Goal: Information Seeking & Learning: Compare options

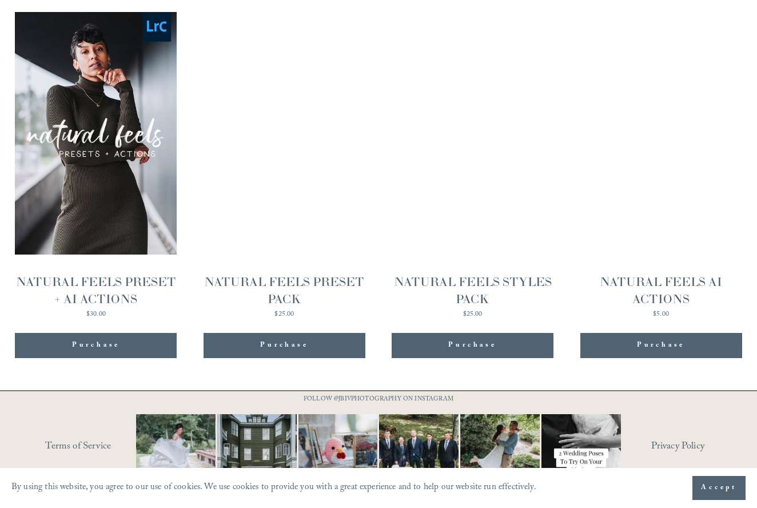
scroll to position [1137, 0]
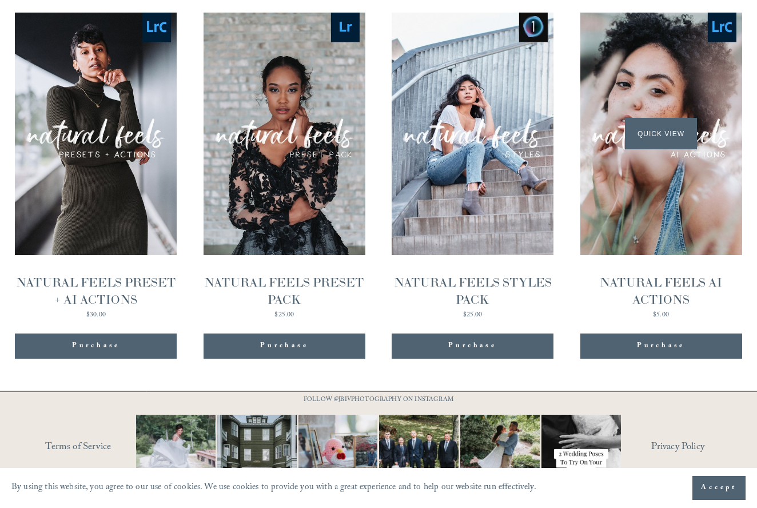
click at [694, 163] on div "Quick View" at bounding box center [661, 134] width 162 height 243
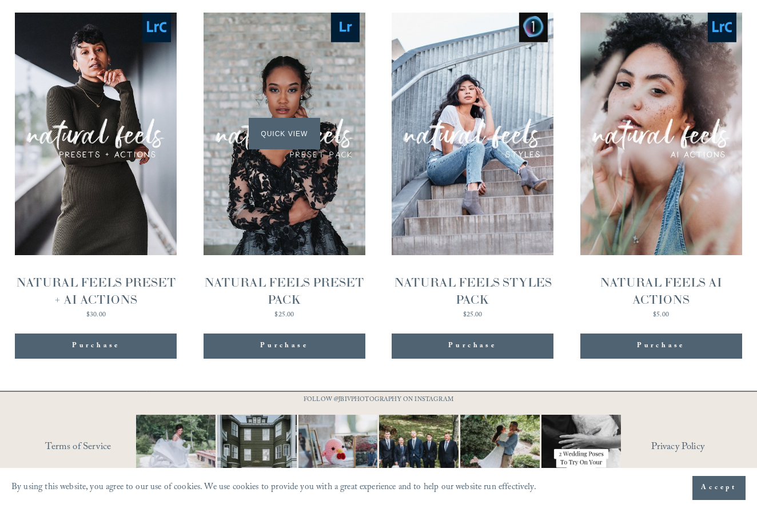
click at [318, 166] on div "Quick View" at bounding box center [285, 134] width 162 height 243
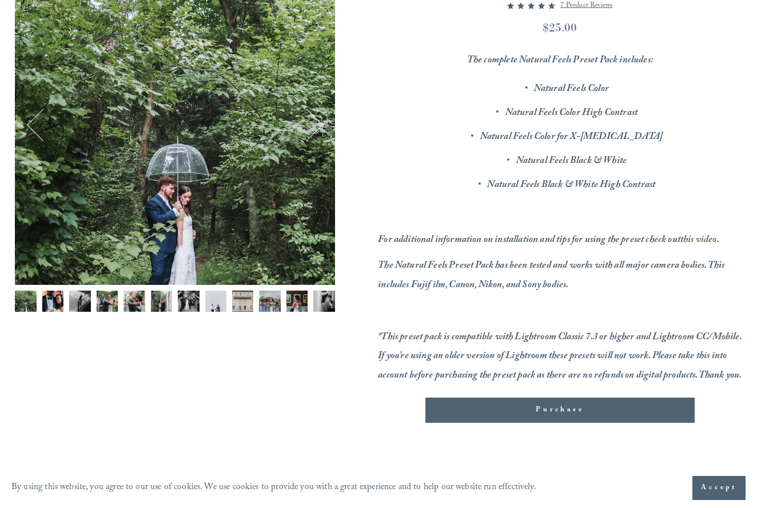
scroll to position [186, 0]
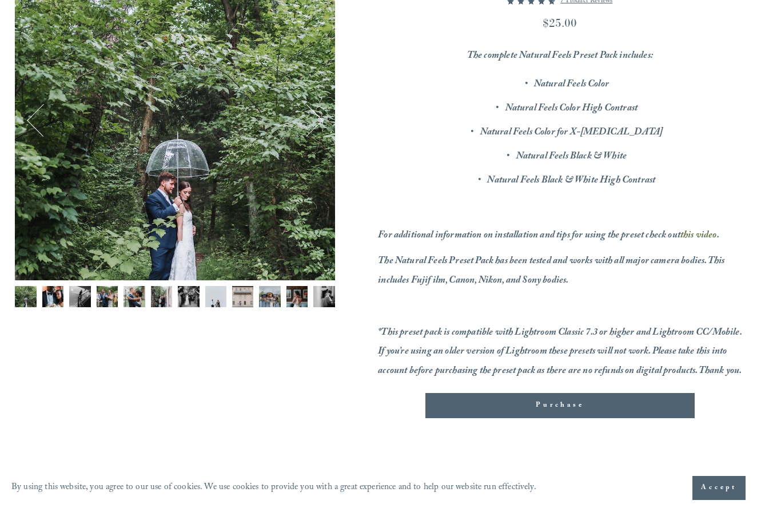
click at [313, 122] on button "Next" at bounding box center [306, 120] width 34 height 34
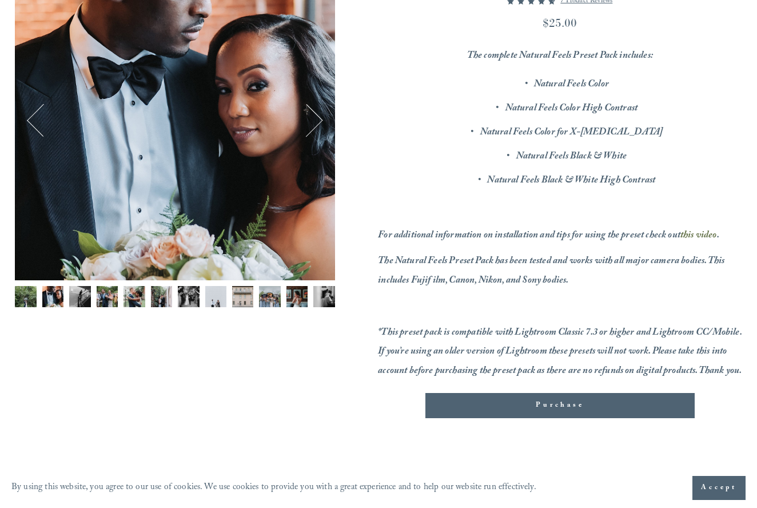
click at [313, 122] on button "Next" at bounding box center [306, 120] width 34 height 34
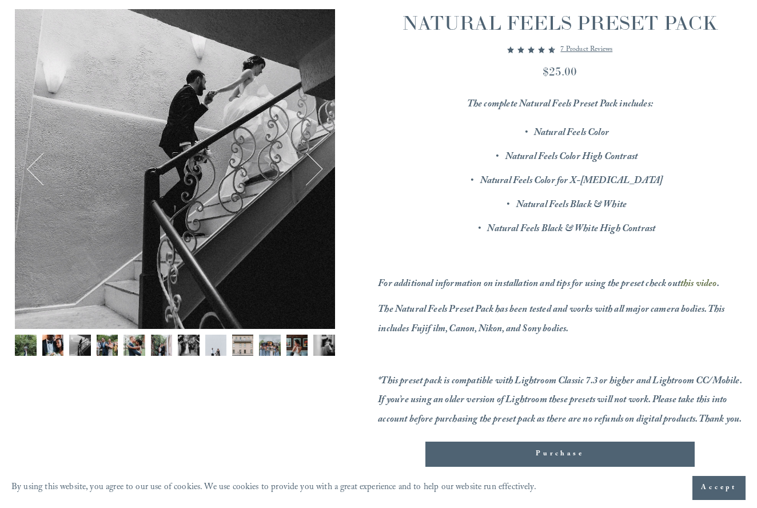
scroll to position [137, 0]
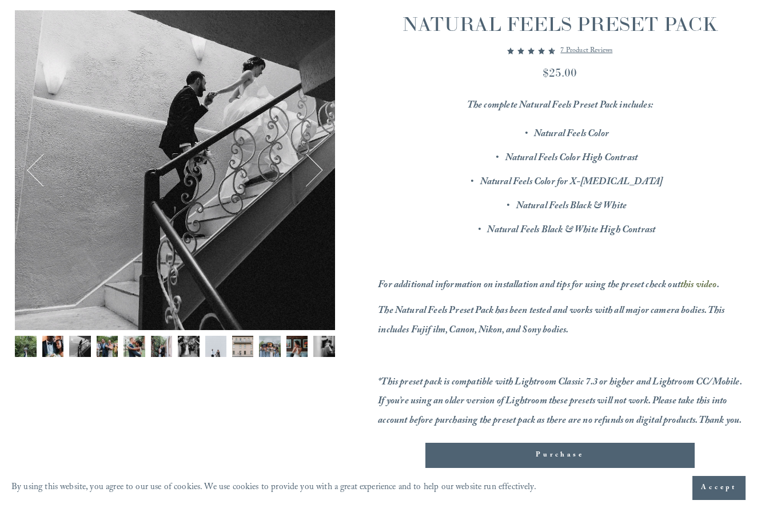
click at [308, 176] on button "Next" at bounding box center [306, 170] width 34 height 34
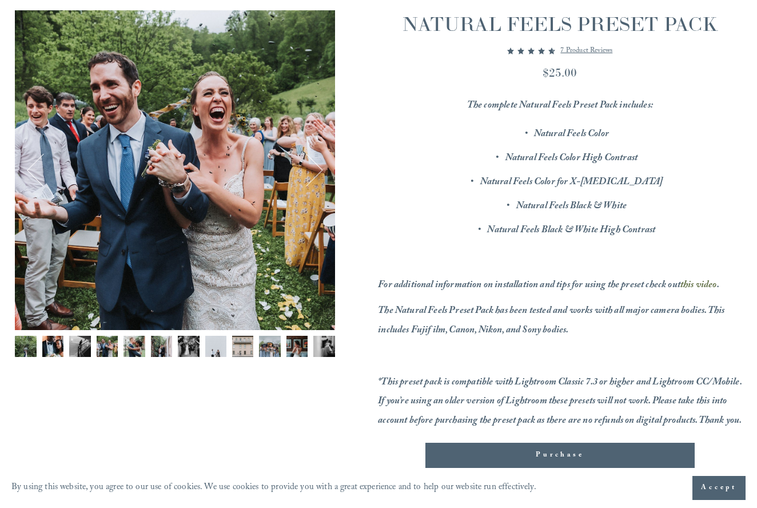
click at [308, 176] on button "Next" at bounding box center [306, 170] width 34 height 34
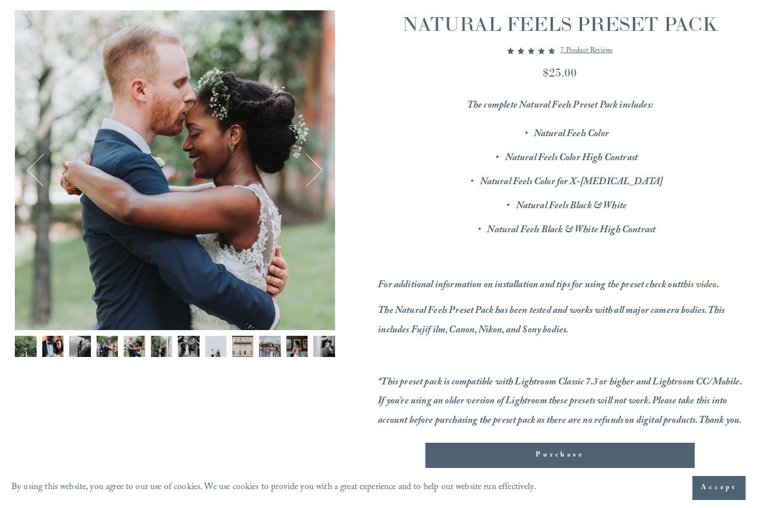
click at [308, 176] on button "Next" at bounding box center [306, 170] width 34 height 34
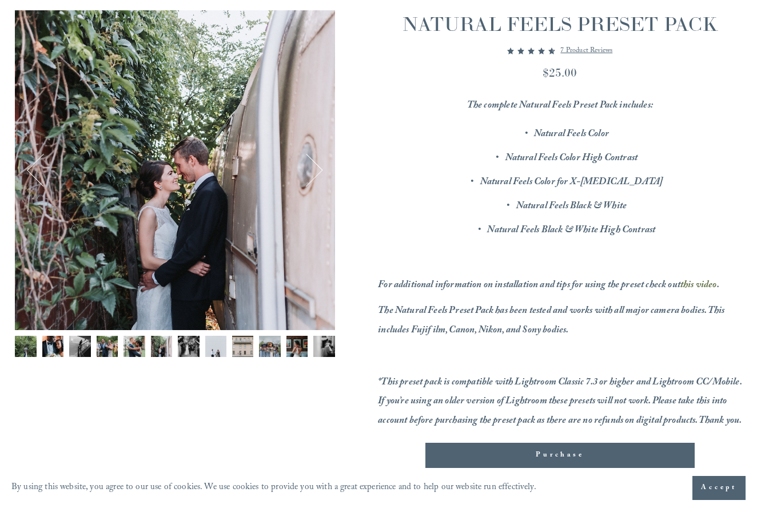
click at [308, 176] on button "Next" at bounding box center [306, 170] width 34 height 34
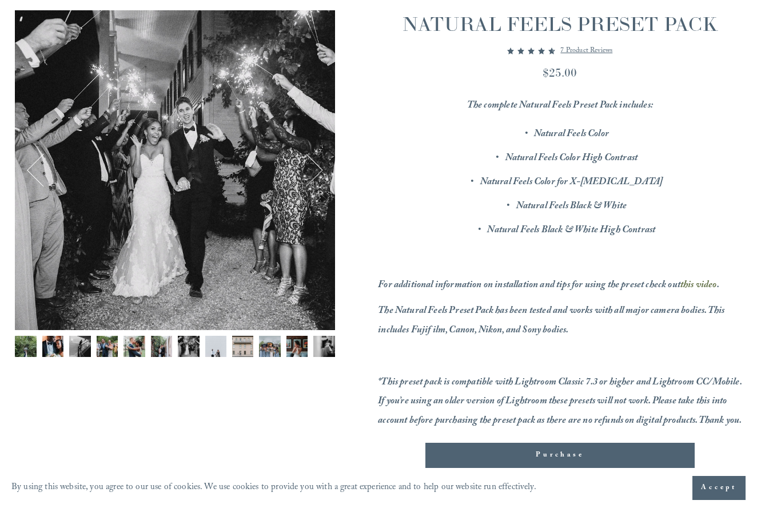
click at [308, 176] on button "Next" at bounding box center [306, 170] width 34 height 34
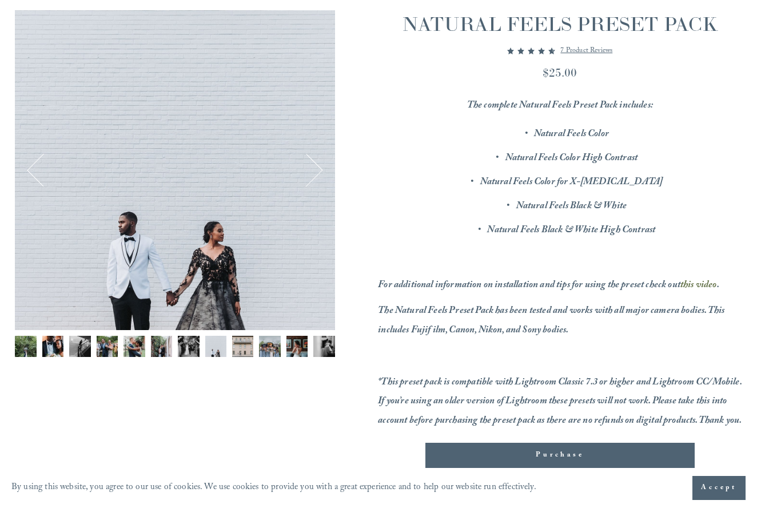
click at [308, 176] on button "Next" at bounding box center [306, 170] width 34 height 34
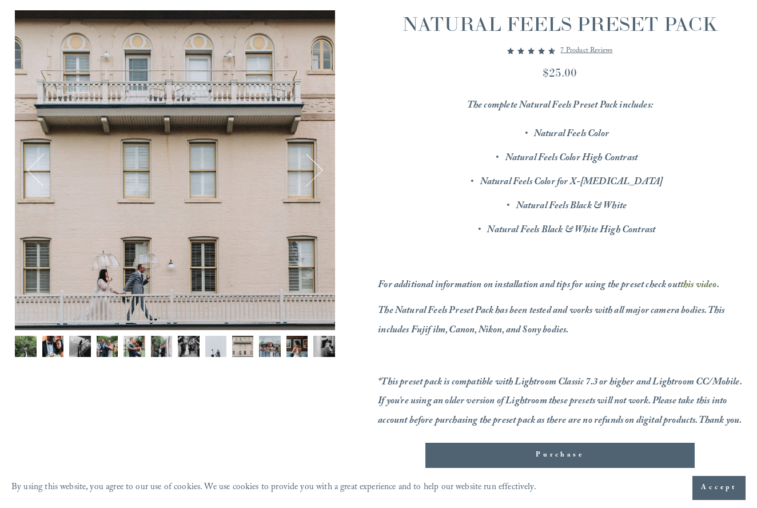
click at [317, 170] on button "Next" at bounding box center [306, 170] width 34 height 34
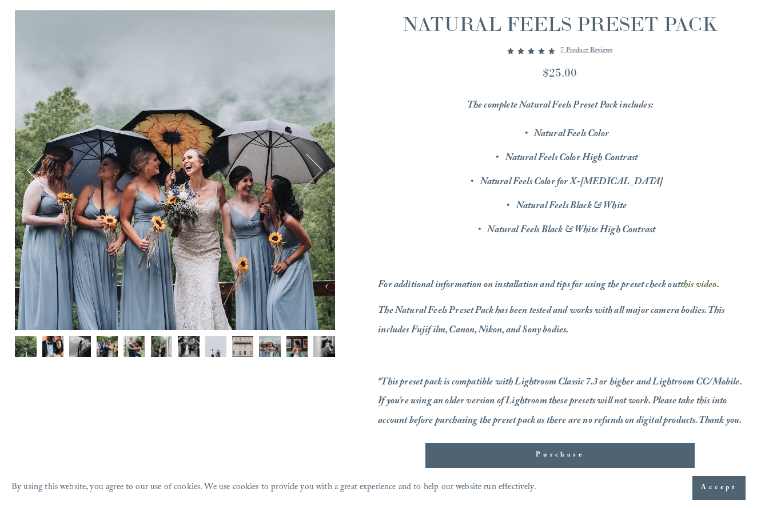
click at [317, 170] on button "Next" at bounding box center [306, 170] width 34 height 34
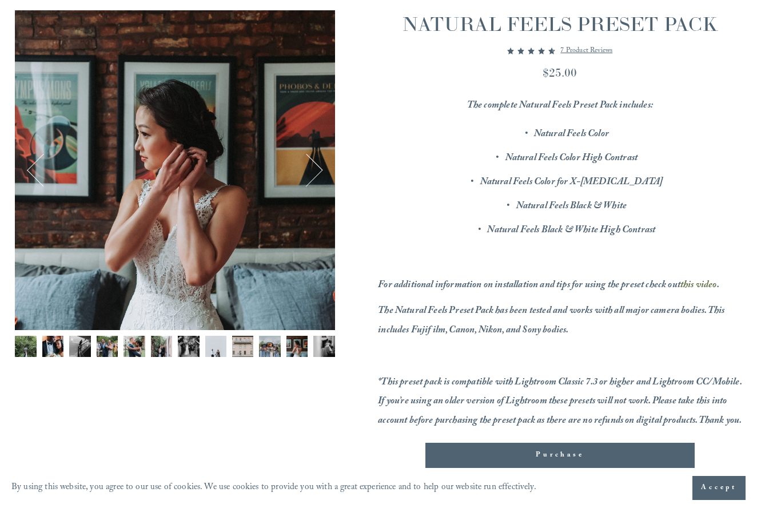
click at [317, 170] on button "Next" at bounding box center [306, 170] width 34 height 34
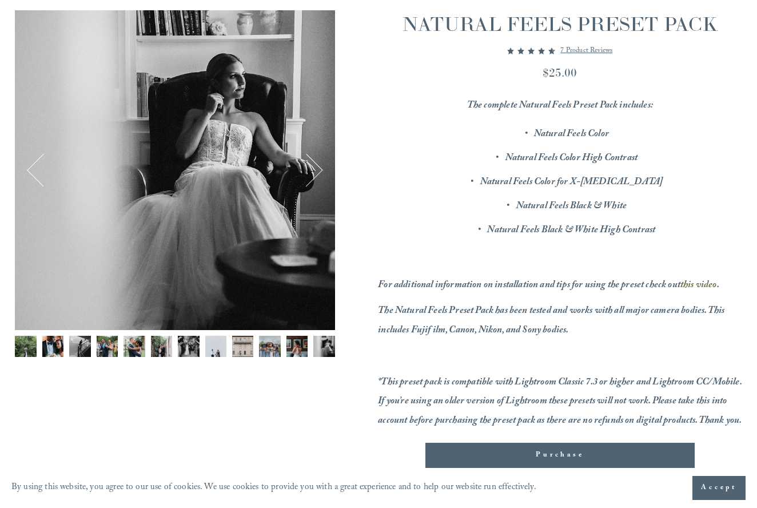
click at [317, 170] on button "Next" at bounding box center [306, 170] width 34 height 34
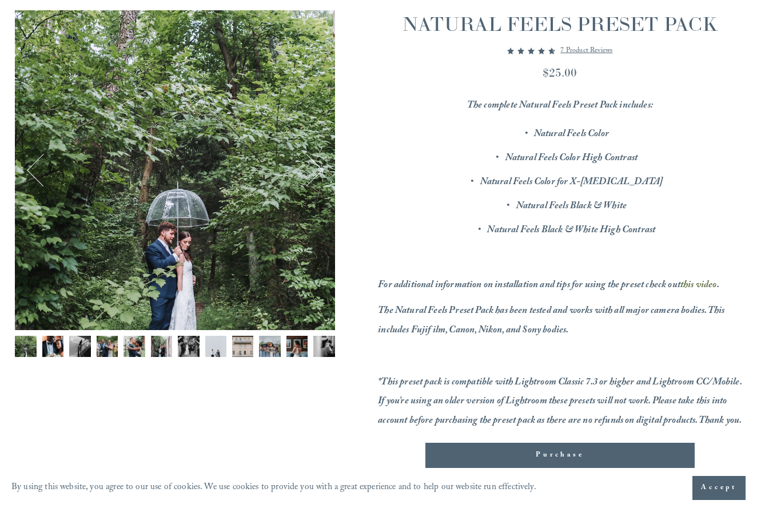
click at [317, 170] on button "Next" at bounding box center [306, 170] width 34 height 34
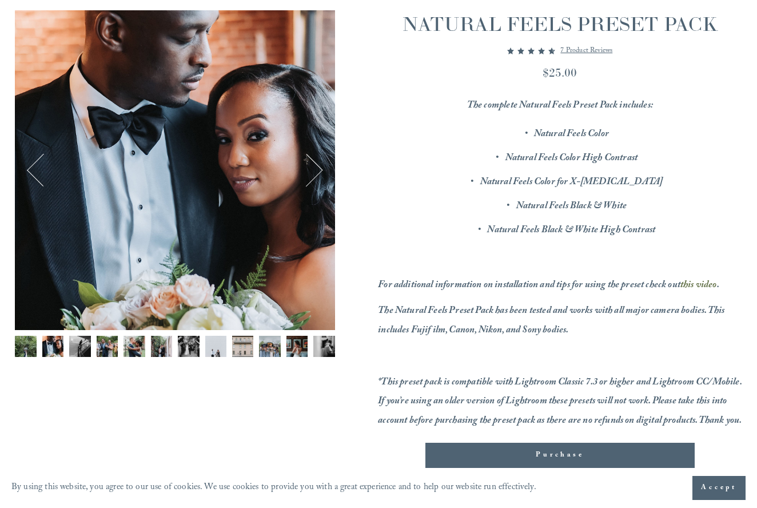
click at [317, 170] on button "Next" at bounding box center [306, 170] width 34 height 34
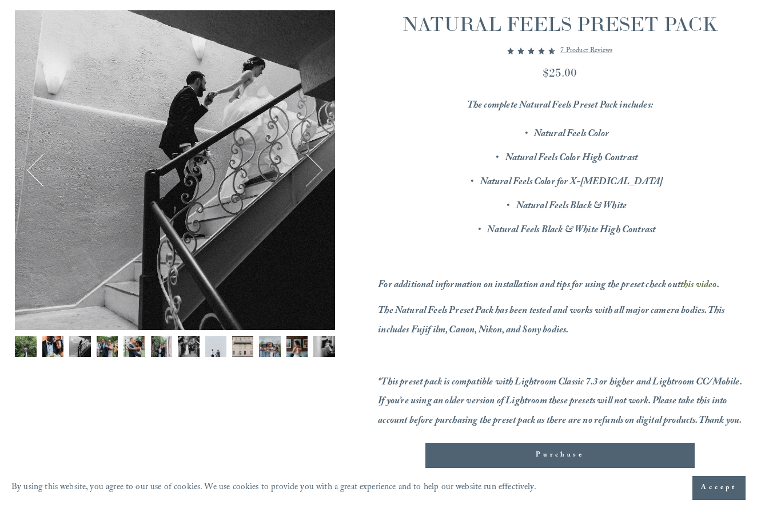
click at [317, 170] on button "Next" at bounding box center [306, 170] width 34 height 34
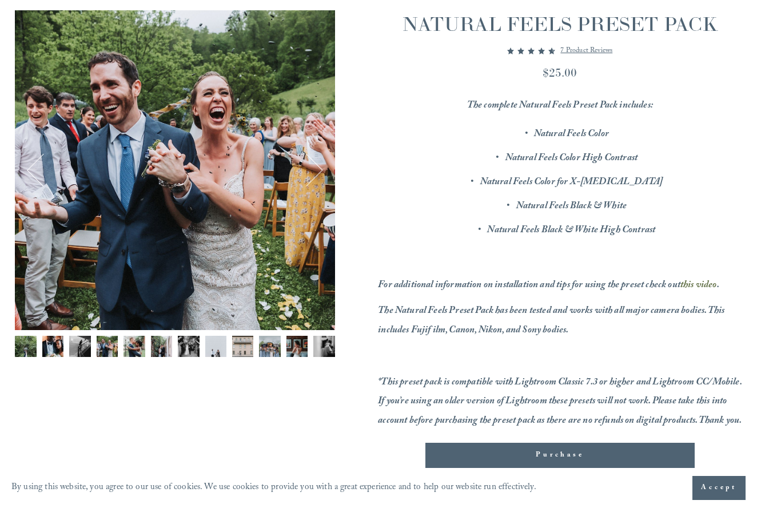
click at [317, 170] on button "Next" at bounding box center [306, 170] width 34 height 34
